Goal: Transaction & Acquisition: Purchase product/service

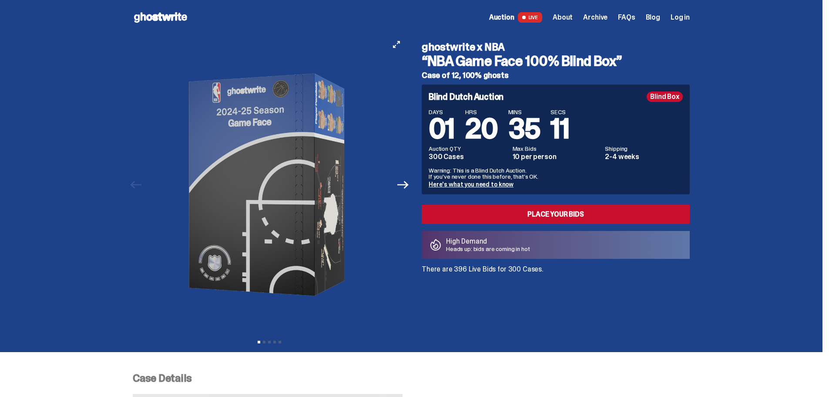
click at [411, 191] on button "Next" at bounding box center [403, 184] width 19 height 19
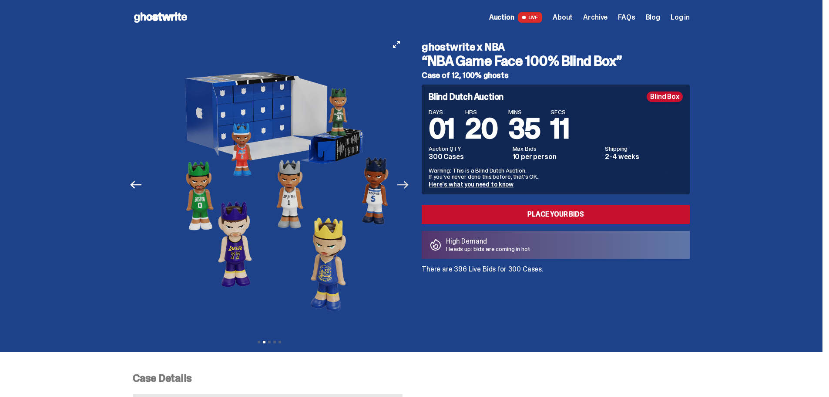
click at [409, 188] on icon "Next" at bounding box center [403, 184] width 11 height 11
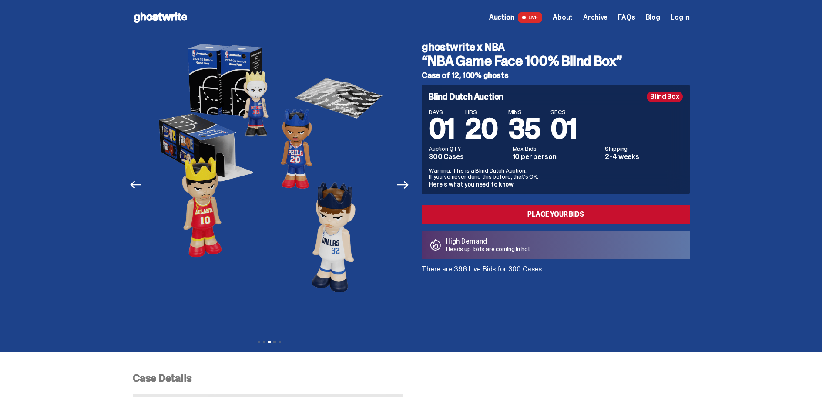
click at [690, 86] on div "ghostwrite x NBA “NBA Game Face 100% Blind Box” Case of 12, 100% ghosts Blind D…" at bounding box center [550, 185] width 279 height 300
click at [408, 183] on icon "Next" at bounding box center [403, 184] width 11 height 11
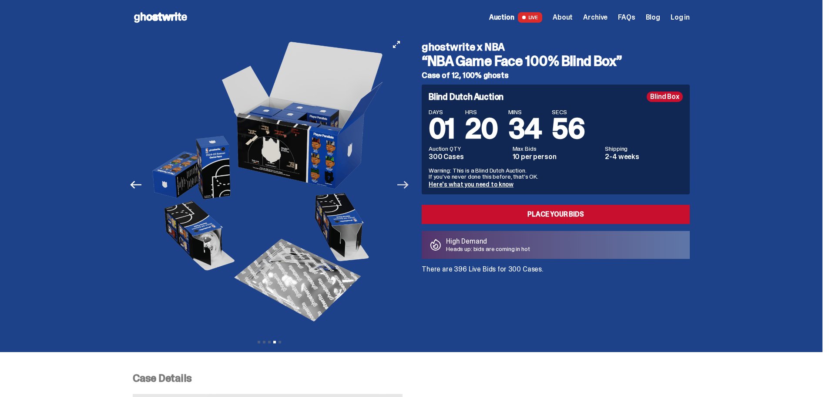
click at [408, 183] on icon "Next" at bounding box center [403, 184] width 11 height 11
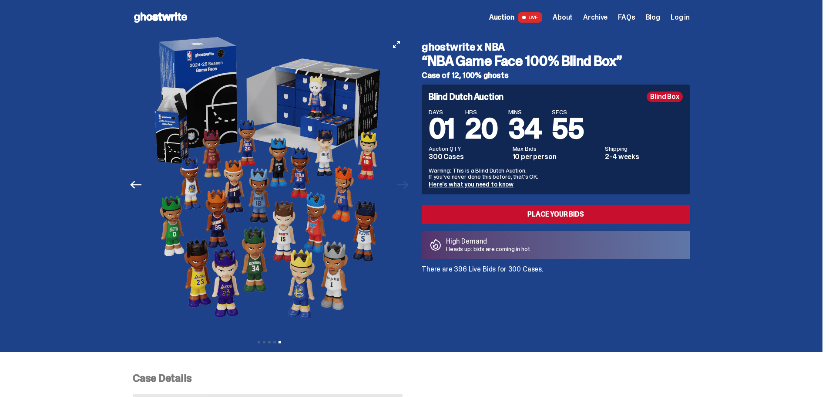
click at [406, 183] on div at bounding box center [269, 185] width 273 height 300
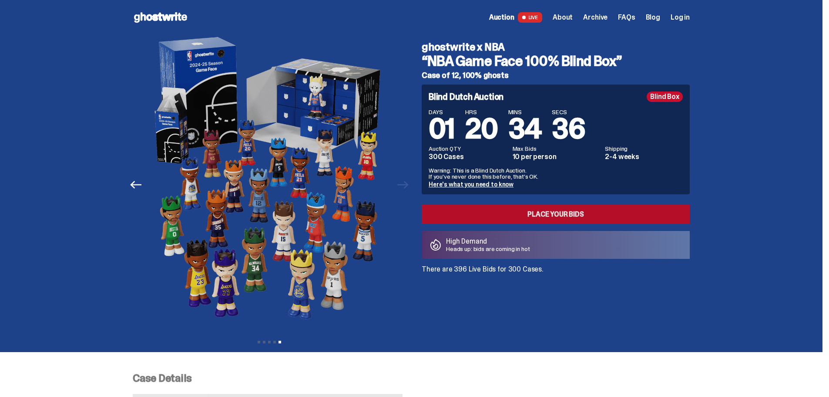
click at [468, 216] on link "Place your Bids" at bounding box center [556, 214] width 268 height 19
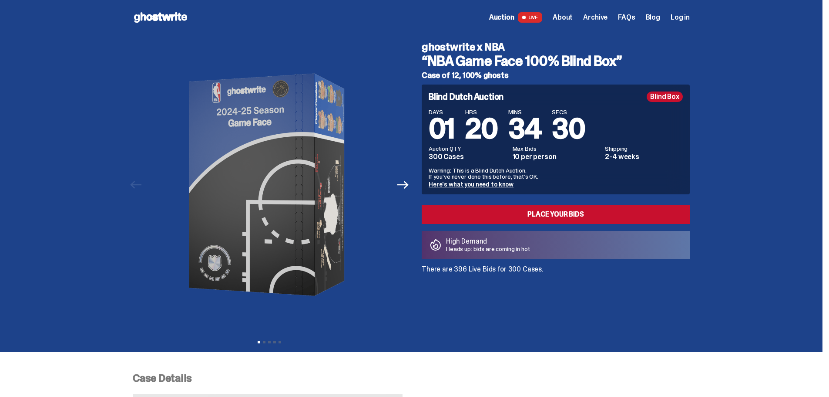
drag, startPoint x: 423, startPoint y: 48, endPoint x: 509, endPoint y: 45, distance: 85.4
click at [508, 45] on div "ghostwrite x NBA “NBA Game Face 100% Blind Box” Case of 12, 100% ghosts Blind D…" at bounding box center [550, 185] width 279 height 300
copy h4 "ghostwrite x NBA"
click at [181, 18] on icon at bounding box center [161, 17] width 56 height 14
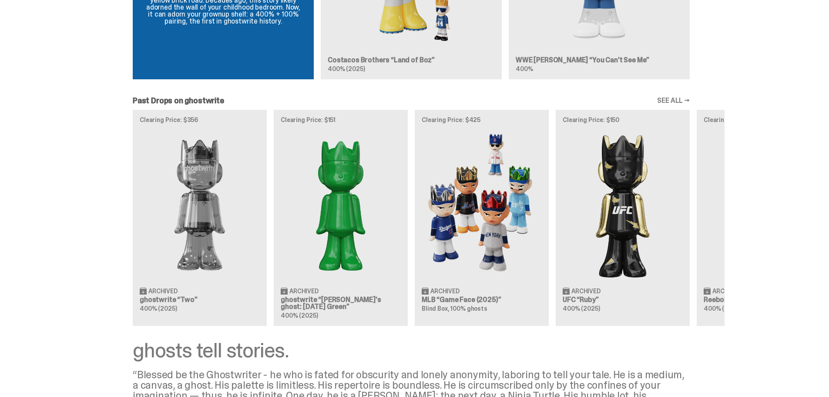
scroll to position [871, 0]
